Goal: Browse casually

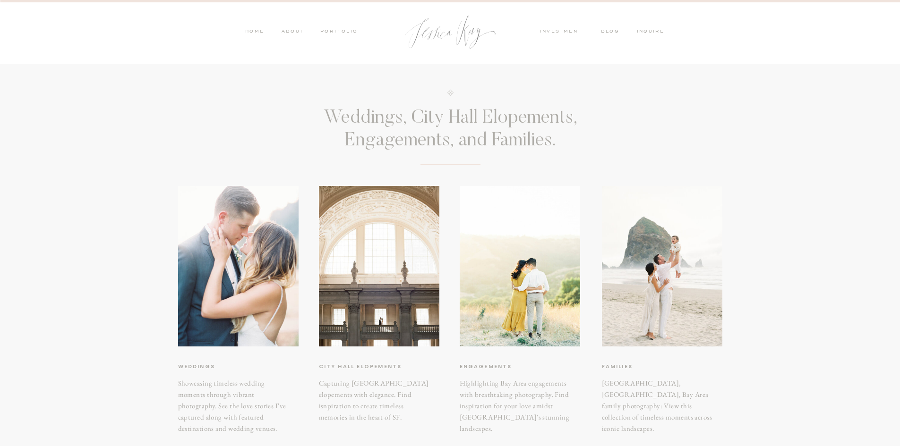
click at [260, 31] on nav "HOME" at bounding box center [255, 32] width 20 height 9
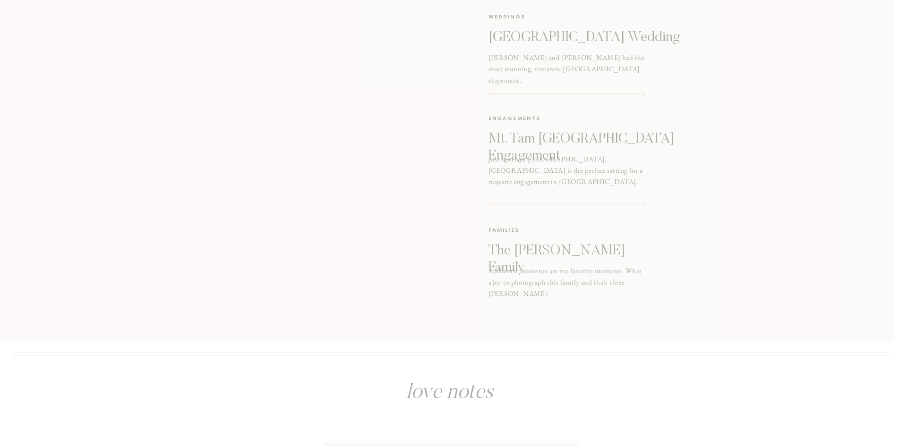
scroll to position [1228, 0]
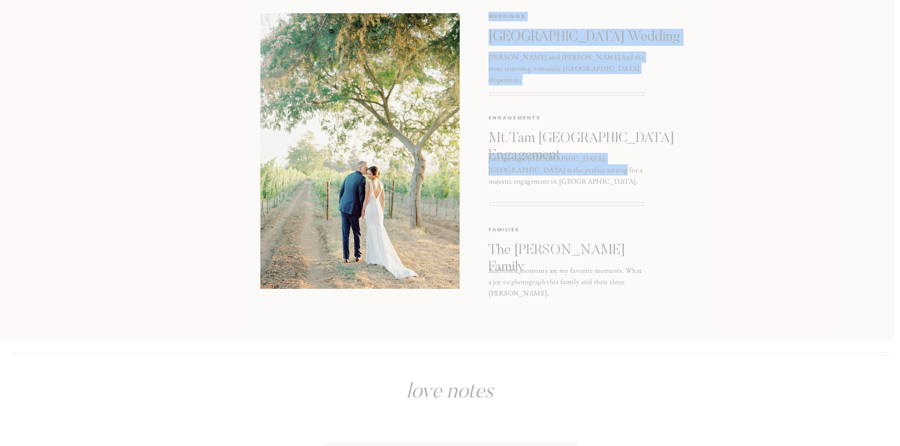
drag, startPoint x: 561, startPoint y: 165, endPoint x: 570, endPoint y: 194, distance: 30.0
click at [570, 194] on div "This Year [PERSON_NAME] and [PERSON_NAME] had the most stunning, romantic [GEOG…" at bounding box center [450, 124] width 567 height 433
click at [870, 223] on div at bounding box center [445, 124] width 897 height 433
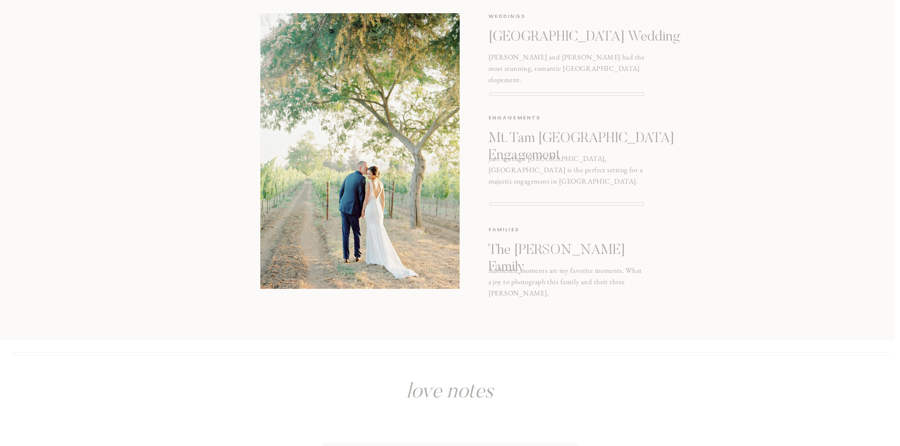
click at [870, 223] on div at bounding box center [445, 124] width 897 height 433
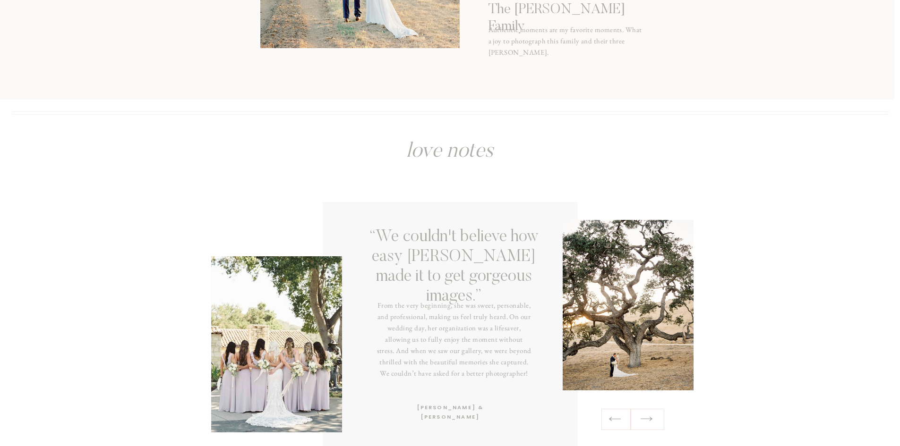
scroll to position [1558, 0]
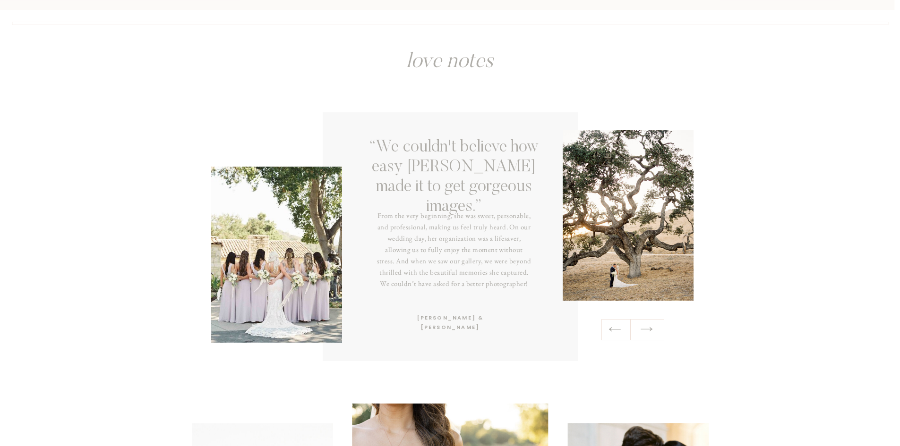
click at [290, 252] on div at bounding box center [276, 255] width 131 height 176
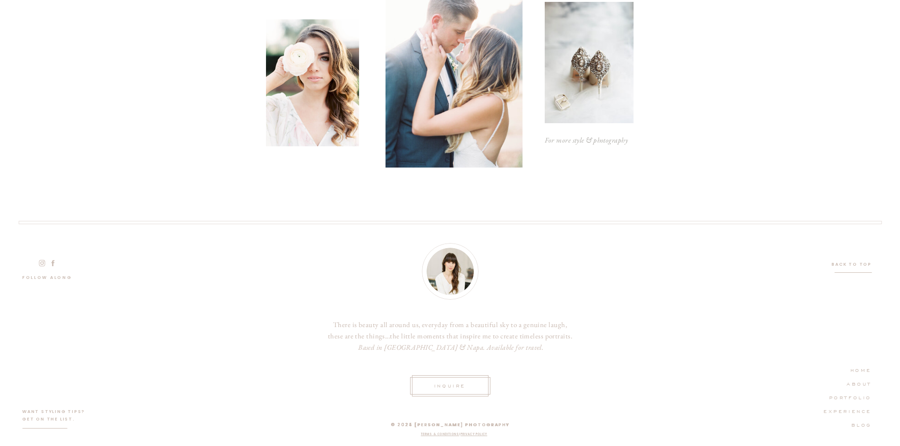
scroll to position [2775, 0]
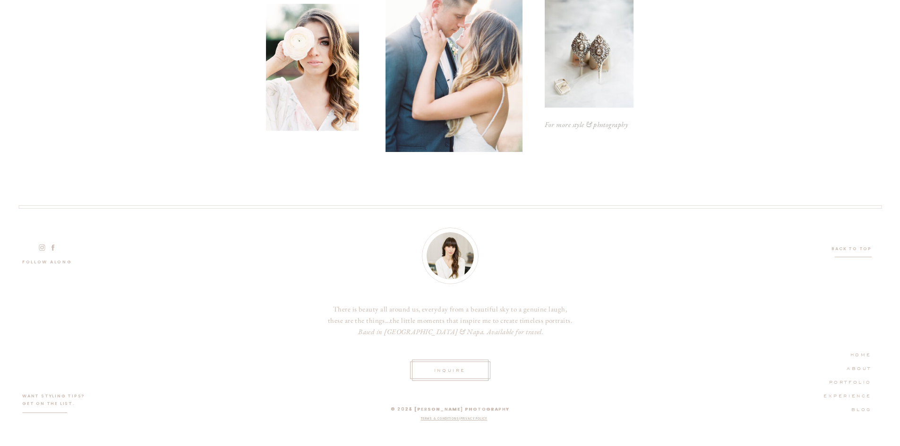
click at [863, 380] on nav "PORTFOLIO" at bounding box center [844, 381] width 53 height 9
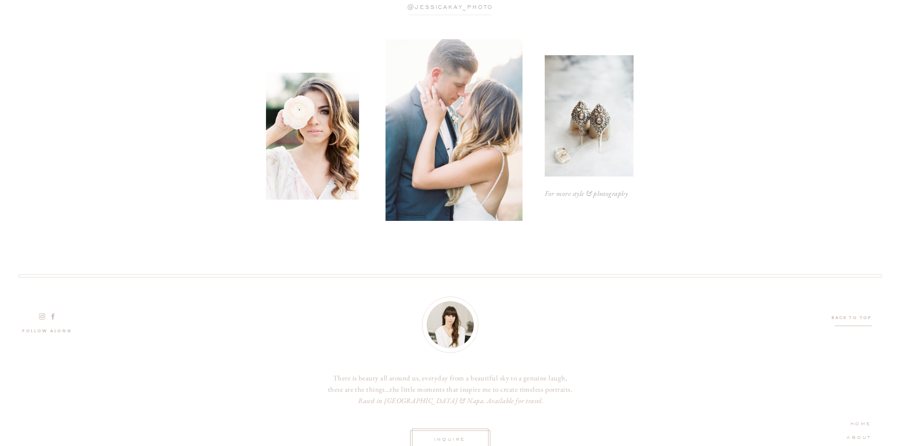
scroll to position [1438, 0]
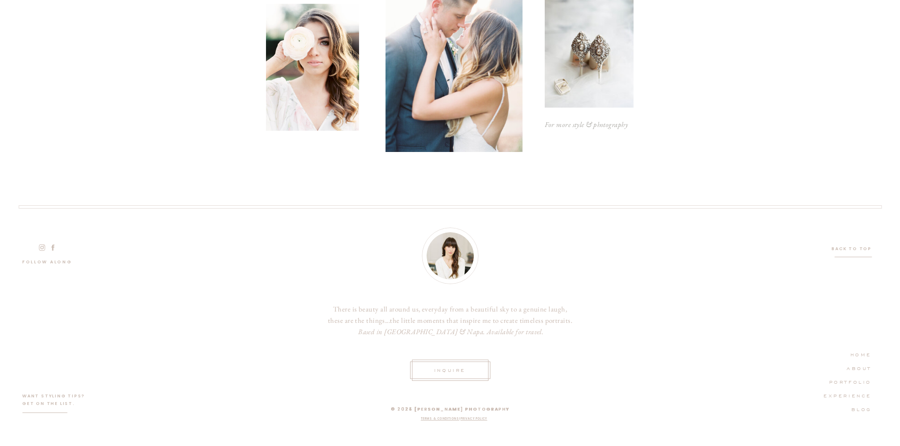
click at [850, 395] on nav "EXPERIENCE" at bounding box center [844, 395] width 53 height 9
